Goal: Task Accomplishment & Management: Manage account settings

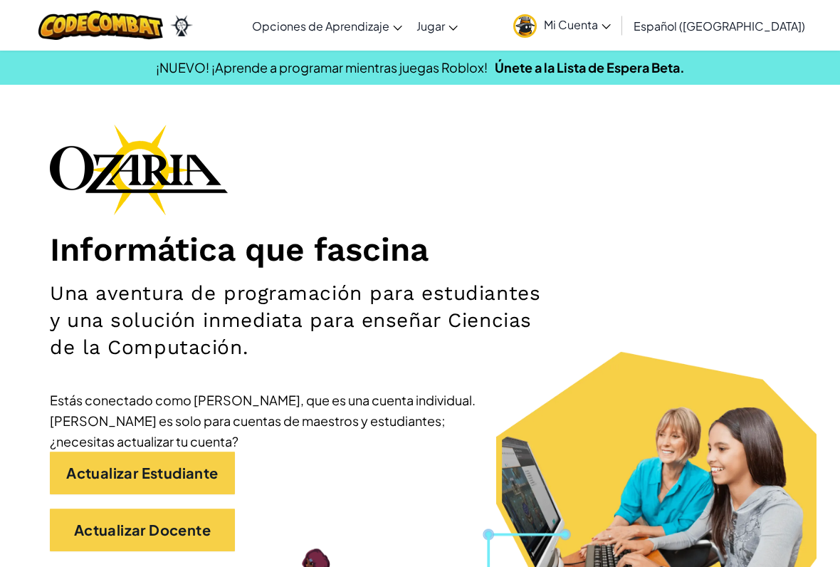
click at [618, 46] on link "Mi Cuenta" at bounding box center [562, 25] width 112 height 45
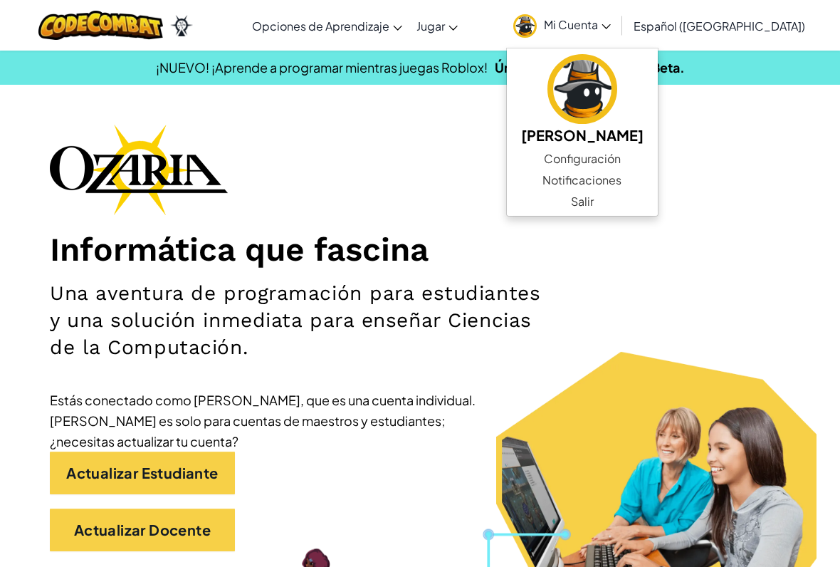
click at [658, 162] on link "Configuración" at bounding box center [582, 158] width 151 height 21
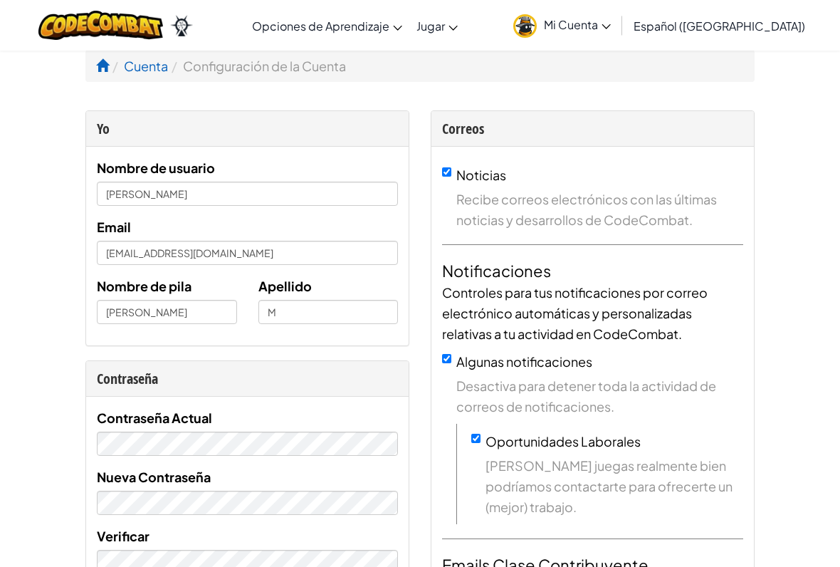
click at [147, 63] on link "Cuenta" at bounding box center [146, 66] width 44 height 16
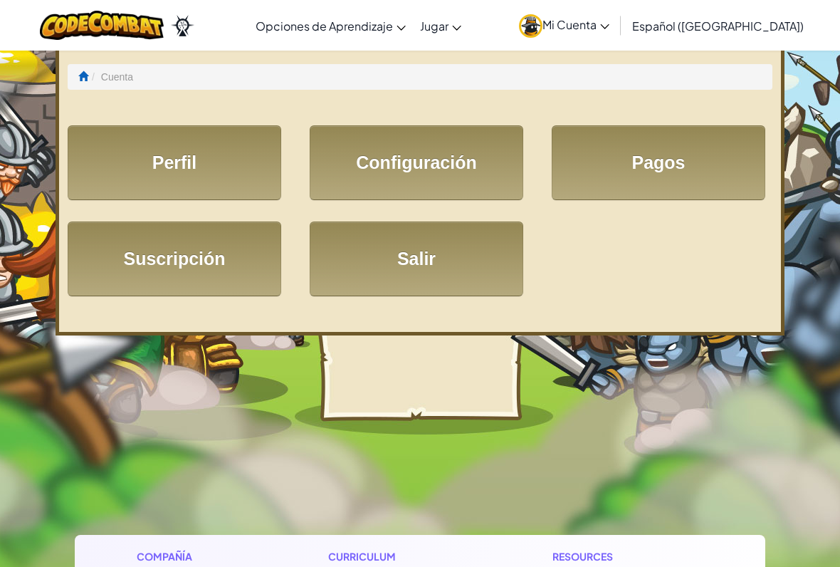
click at [135, 261] on link "Suscripción" at bounding box center [175, 258] width 214 height 75
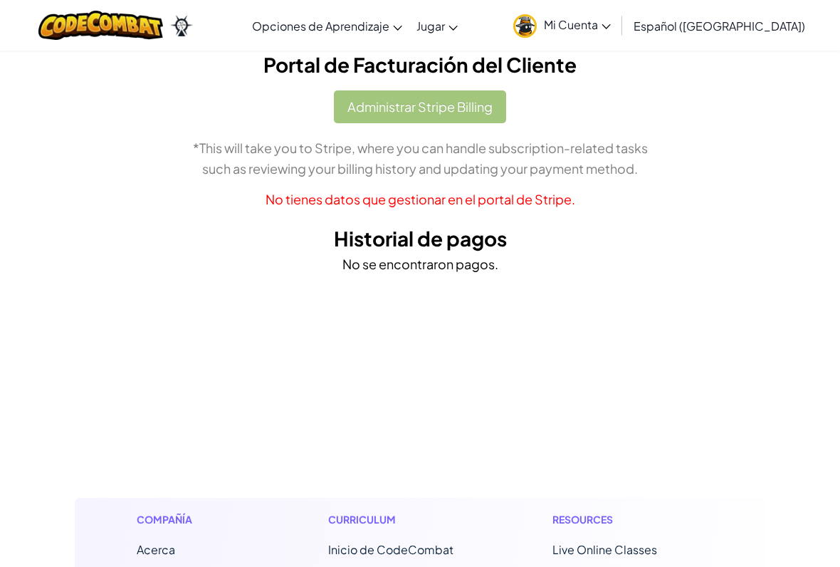
click at [611, 26] on span "Mi Cuenta" at bounding box center [577, 24] width 67 height 15
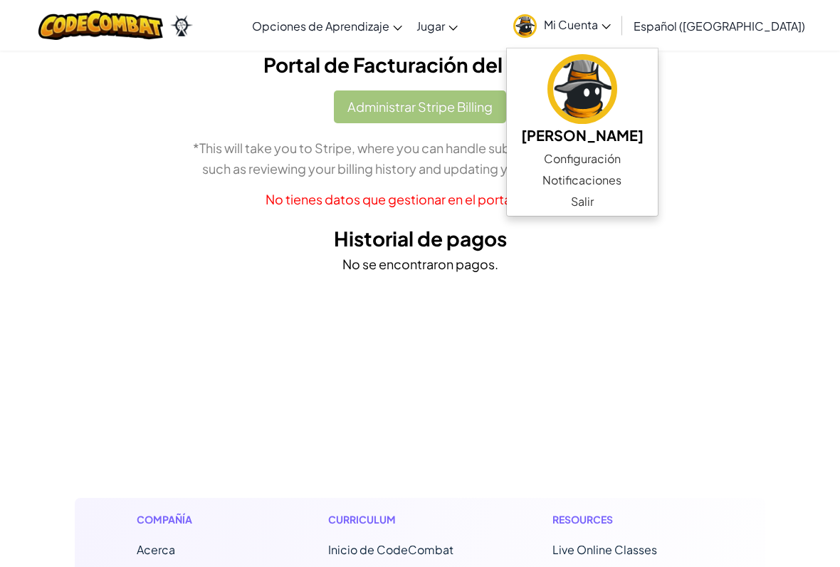
click at [658, 165] on link "Configuración" at bounding box center [582, 158] width 151 height 21
